Goal: Task Accomplishment & Management: Complete application form

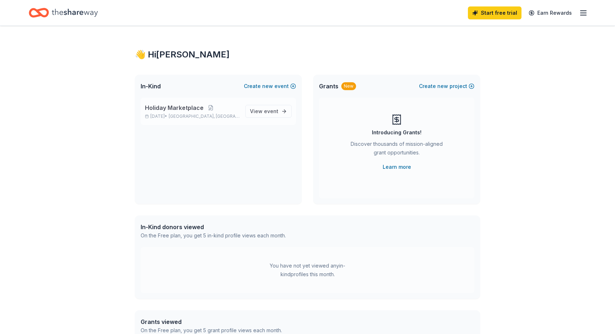
click at [190, 112] on div "Holiday Marketplace [DATE] • [GEOGRAPHIC_DATA], [GEOGRAPHIC_DATA]" at bounding box center [192, 112] width 95 height 16
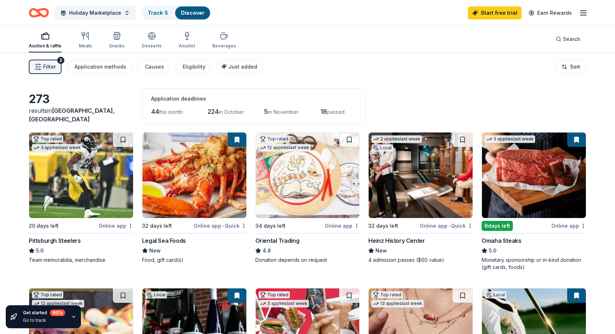
click at [523, 209] on img at bounding box center [534, 176] width 104 height 86
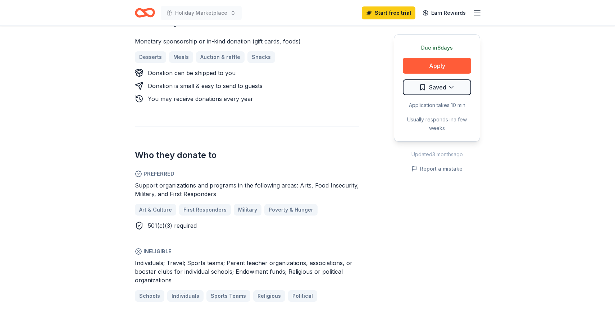
scroll to position [351, 0]
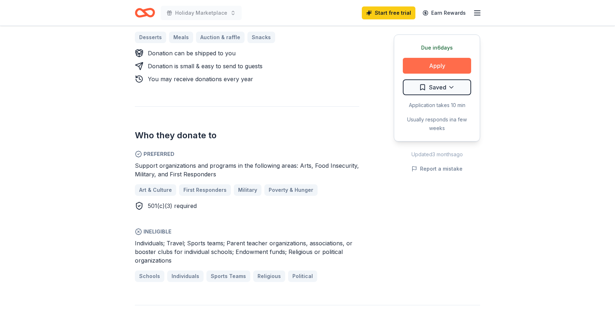
click at [422, 69] on button "Apply" at bounding box center [437, 66] width 68 height 16
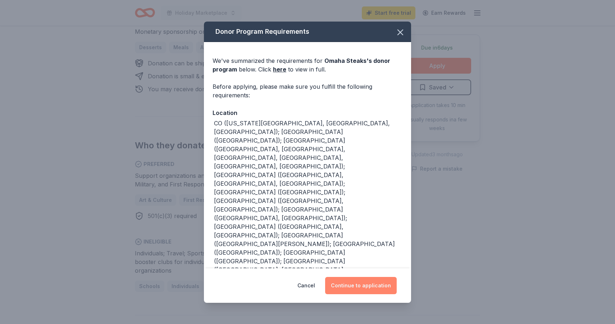
click at [343, 292] on button "Continue to application" at bounding box center [361, 285] width 72 height 17
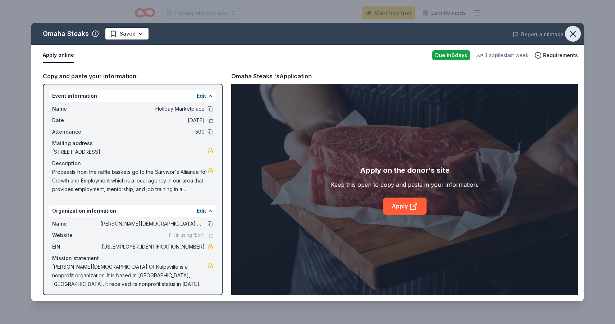
click at [574, 31] on icon "button" at bounding box center [573, 34] width 10 height 10
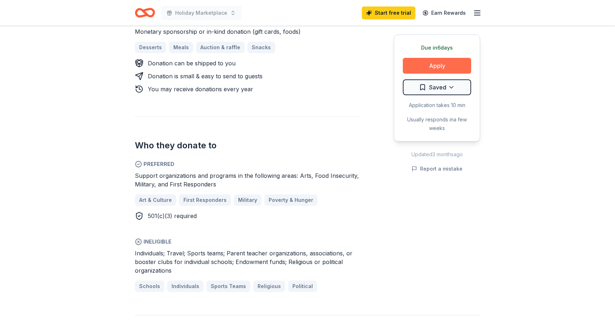
click at [459, 65] on button "Apply" at bounding box center [437, 66] width 68 height 16
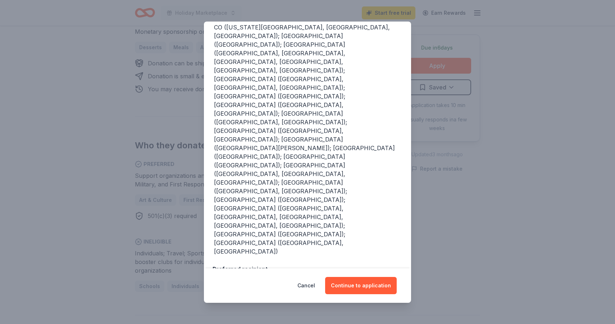
scroll to position [96, 0]
click at [356, 284] on button "Continue to application" at bounding box center [361, 285] width 72 height 17
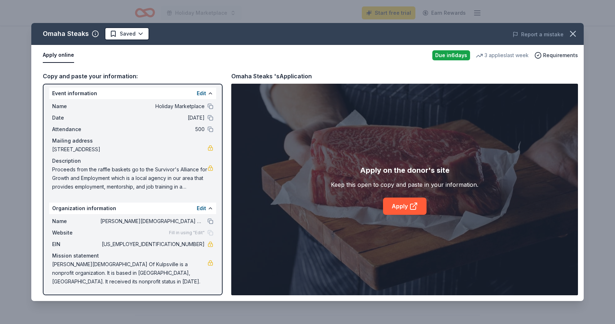
scroll to position [3, 0]
click at [403, 207] on link "Apply" at bounding box center [404, 206] width 43 height 17
drag, startPoint x: 176, startPoint y: 245, endPoint x: 208, endPoint y: 245, distance: 31.3
click at [208, 245] on div "EIN [US_EMPLOYER_IDENTIFICATION_NUMBER]" at bounding box center [132, 244] width 161 height 9
click at [116, 276] on span "[PERSON_NAME][DEMOGRAPHIC_DATA] Of Kulpsville is a nonprofit organization. It i…" at bounding box center [129, 273] width 155 height 26
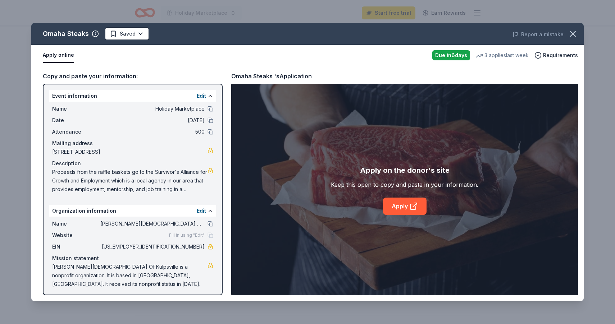
scroll to position [0, 0]
click at [187, 185] on span "Proceeds from the raffle baskets go to the Survivor's Alliance for Growth and E…" at bounding box center [129, 181] width 155 height 26
drag, startPoint x: 53, startPoint y: 173, endPoint x: 162, endPoint y: 194, distance: 110.9
click at [162, 194] on div "Name Holiday Marketplace Date [DATE] Attendance 500 Mailing address [STREET_ADD…" at bounding box center [132, 149] width 167 height 95
click at [155, 177] on span "Proceeds from the raffle baskets go to the Survivor's Alliance for Growth and E…" at bounding box center [129, 181] width 155 height 26
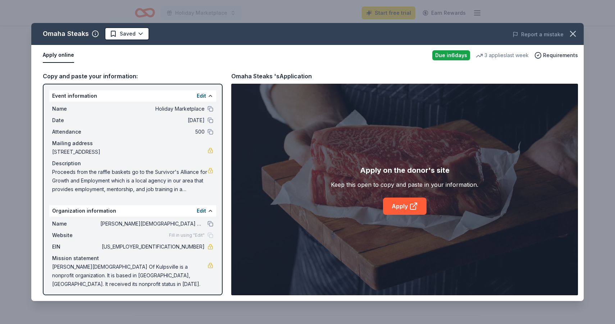
click at [206, 97] on div "Edit" at bounding box center [205, 96] width 17 height 9
click at [175, 165] on div "Description" at bounding box center [132, 163] width 161 height 9
click at [179, 175] on span "Proceeds from the raffle baskets go to the Survivor's Alliance for Growth and E…" at bounding box center [129, 181] width 155 height 26
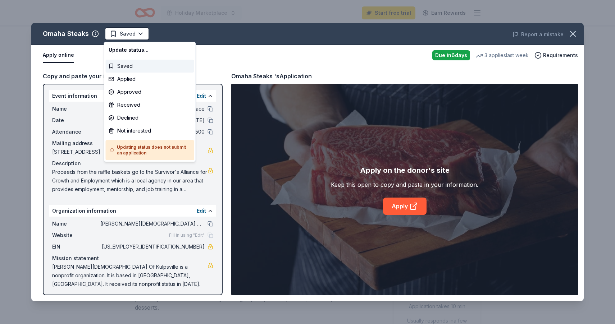
click at [199, 23] on html "Holiday Marketplace Start free trial Earn Rewards Due [DATE] Share Omaha Steaks…" at bounding box center [307, 162] width 615 height 324
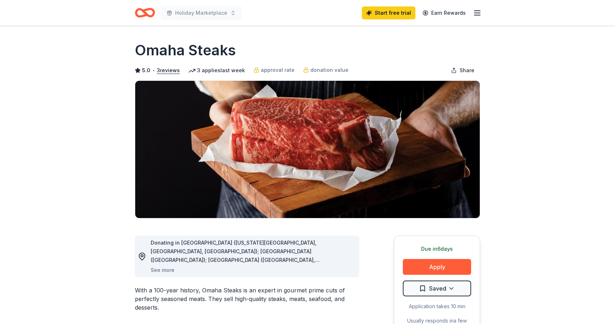
click at [478, 12] on icon "button" at bounding box center [477, 13] width 9 height 9
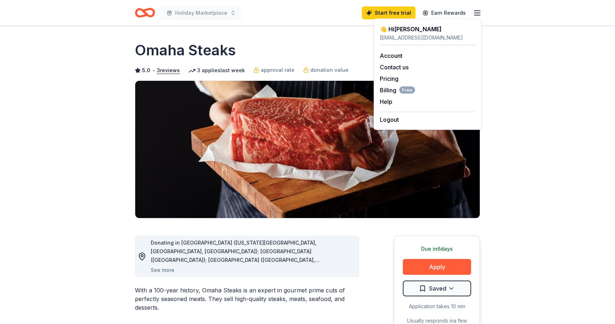
click at [147, 8] on icon "Home" at bounding box center [145, 12] width 20 height 17
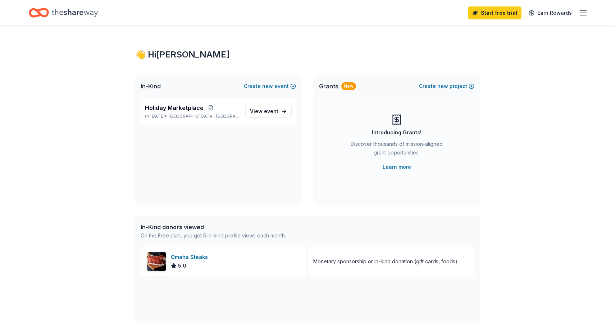
scroll to position [0, 0]
click at [273, 112] on span "event" at bounding box center [271, 111] width 14 height 6
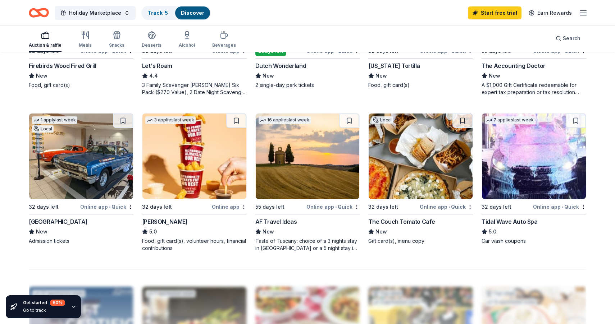
scroll to position [358, 0]
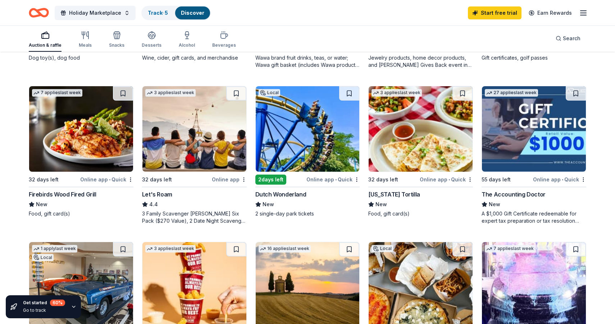
click at [77, 36] on div "Auction & raffle Meals Snacks Desserts Alcohol Beverages" at bounding box center [132, 40] width 207 height 24
click at [81, 37] on icon "button" at bounding box center [85, 35] width 9 height 9
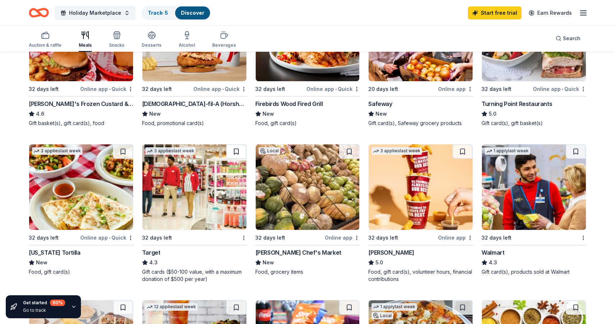
scroll to position [294, 0]
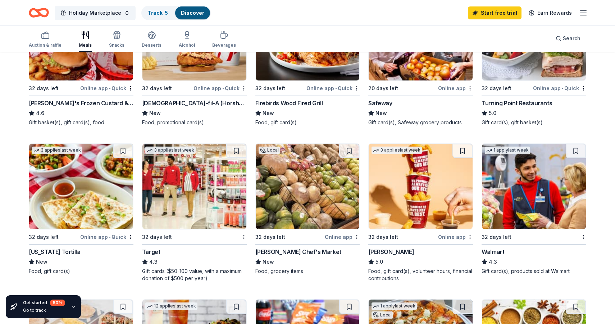
click at [217, 200] on img at bounding box center [194, 187] width 104 height 86
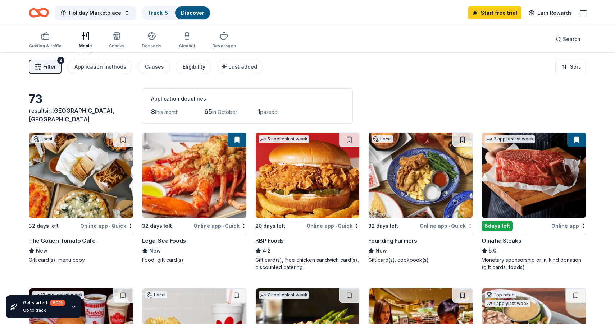
scroll to position [0, 0]
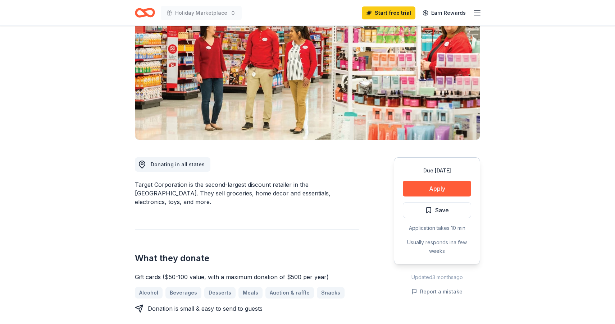
scroll to position [79, 0]
click at [441, 185] on button "Apply" at bounding box center [437, 188] width 68 height 16
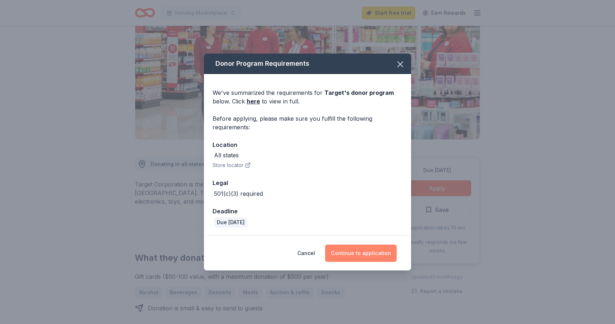
click at [358, 254] on button "Continue to application" at bounding box center [361, 253] width 72 height 17
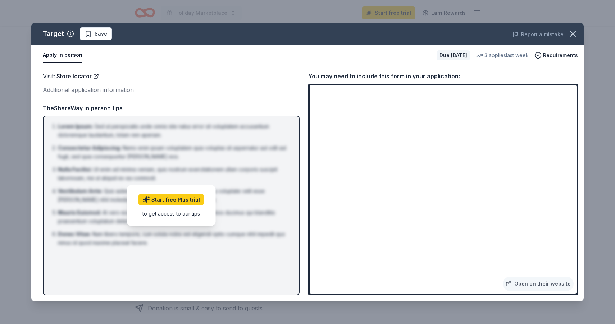
click at [299, 13] on div "Target Save Report a mistake Apply in person Due in 32 days 3 applies last week…" at bounding box center [307, 162] width 615 height 324
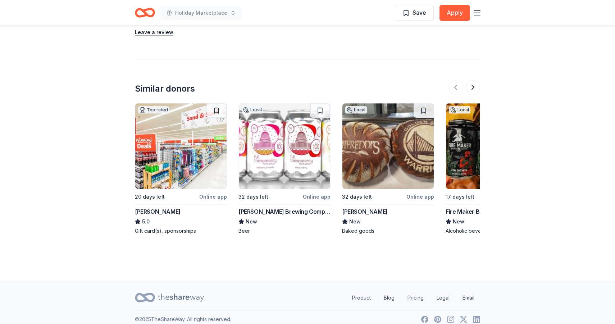
scroll to position [885, 0]
